Goal: Navigation & Orientation: Find specific page/section

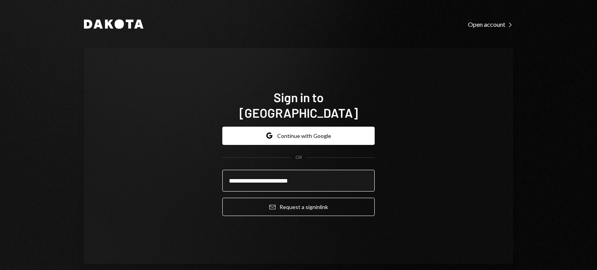
type input "**********"
click at [222, 198] on button "Email Request a sign in link" at bounding box center [298, 207] width 152 height 18
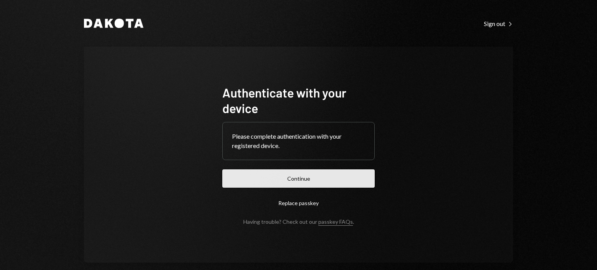
click at [317, 178] on button "Continue" at bounding box center [298, 178] width 152 height 18
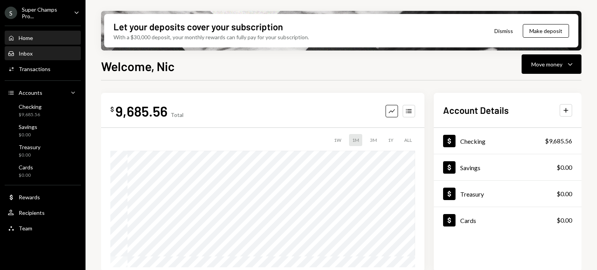
click at [29, 53] on div "Inbox" at bounding box center [26, 53] width 14 height 7
